Goal: Task Accomplishment & Management: Manage account settings

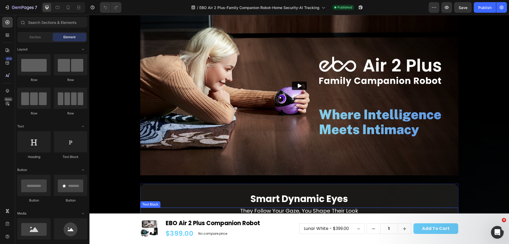
scroll to position [186, 0]
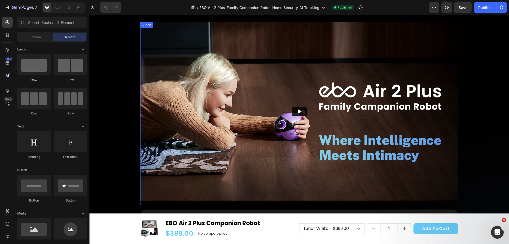
click at [194, 140] on img at bounding box center [299, 111] width 318 height 179
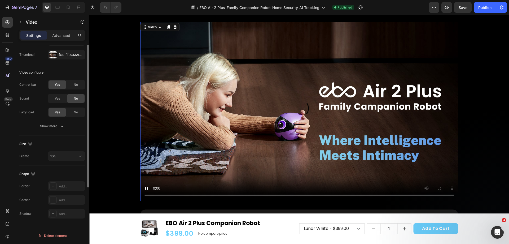
scroll to position [0, 0]
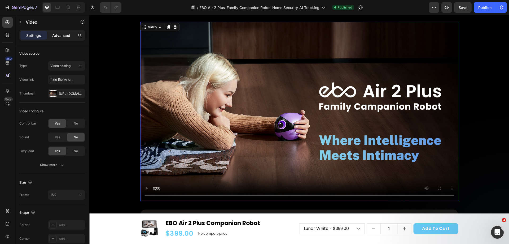
click at [57, 34] on p "Advanced" at bounding box center [61, 36] width 18 height 6
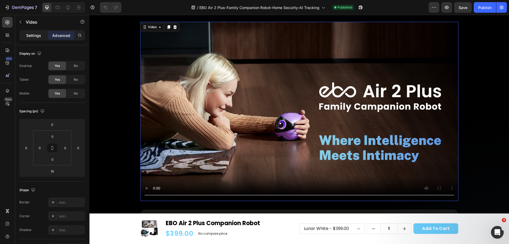
click at [34, 37] on p "Settings" at bounding box center [33, 36] width 15 height 6
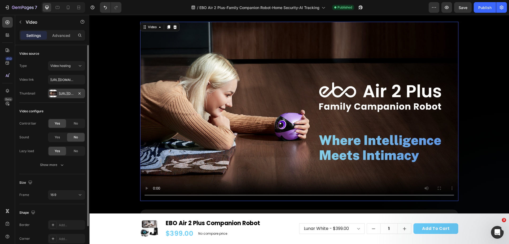
click at [70, 94] on div "[URL][DOMAIN_NAME]" at bounding box center [66, 93] width 15 height 5
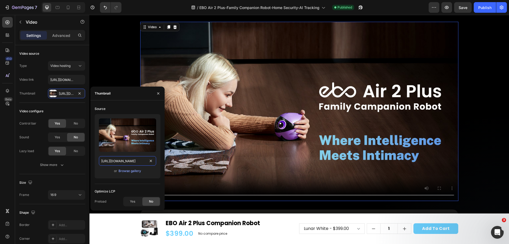
click at [127, 160] on input "[URL][DOMAIN_NAME]" at bounding box center [127, 161] width 57 height 10
click at [137, 162] on input "[URL][DOMAIN_NAME]" at bounding box center [127, 161] width 57 height 10
drag, startPoint x: 139, startPoint y: 161, endPoint x: 145, endPoint y: 159, distance: 6.1
click at [145, 159] on input "[URL][DOMAIN_NAME]" at bounding box center [127, 161] width 57 height 10
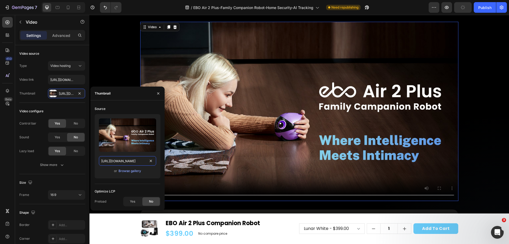
click at [132, 162] on input "[URL][DOMAIN_NAME]" at bounding box center [127, 161] width 57 height 10
click at [62, 93] on div "[URL][DOMAIN_NAME]" at bounding box center [66, 93] width 15 height 5
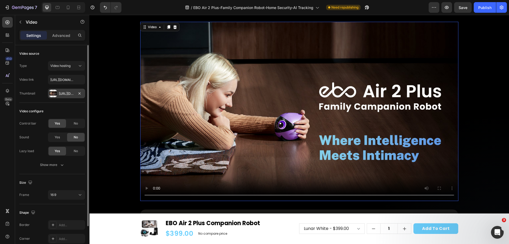
click at [54, 92] on div at bounding box center [52, 93] width 7 height 7
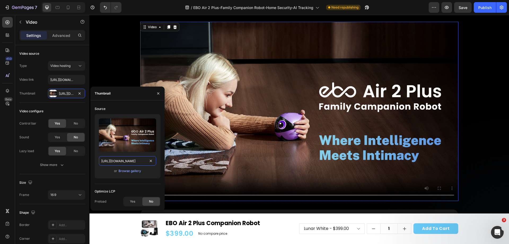
click at [111, 161] on input "[URL][DOMAIN_NAME]" at bounding box center [127, 161] width 57 height 10
